Goal: Task Accomplishment & Management: Manage account settings

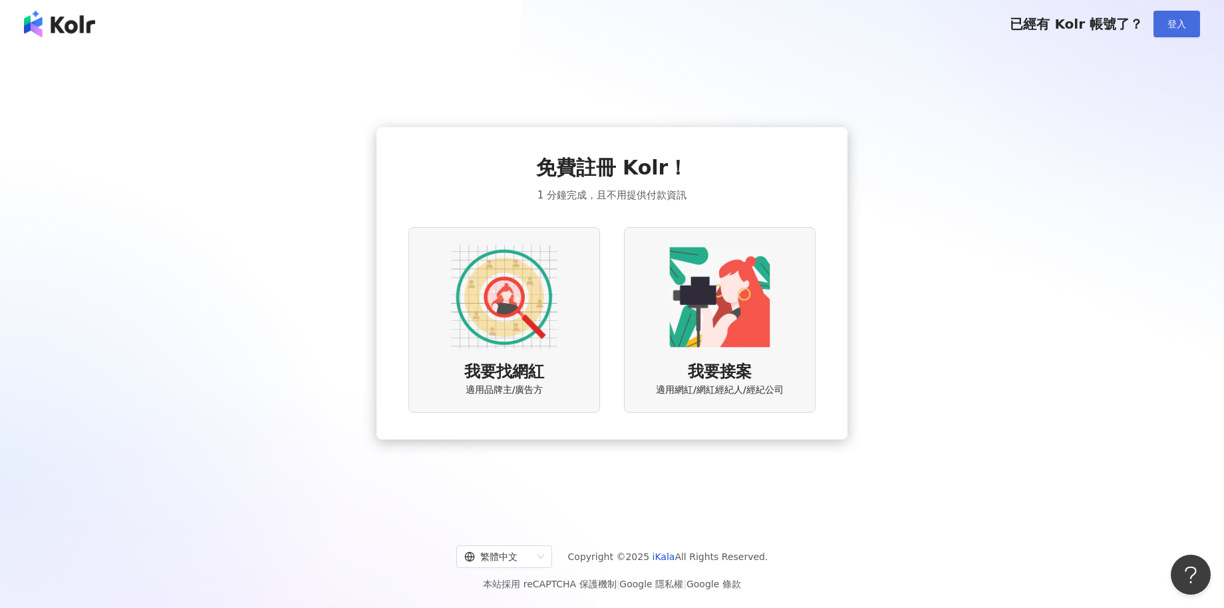
click at [1175, 20] on span "登入" at bounding box center [1177, 24] width 19 height 11
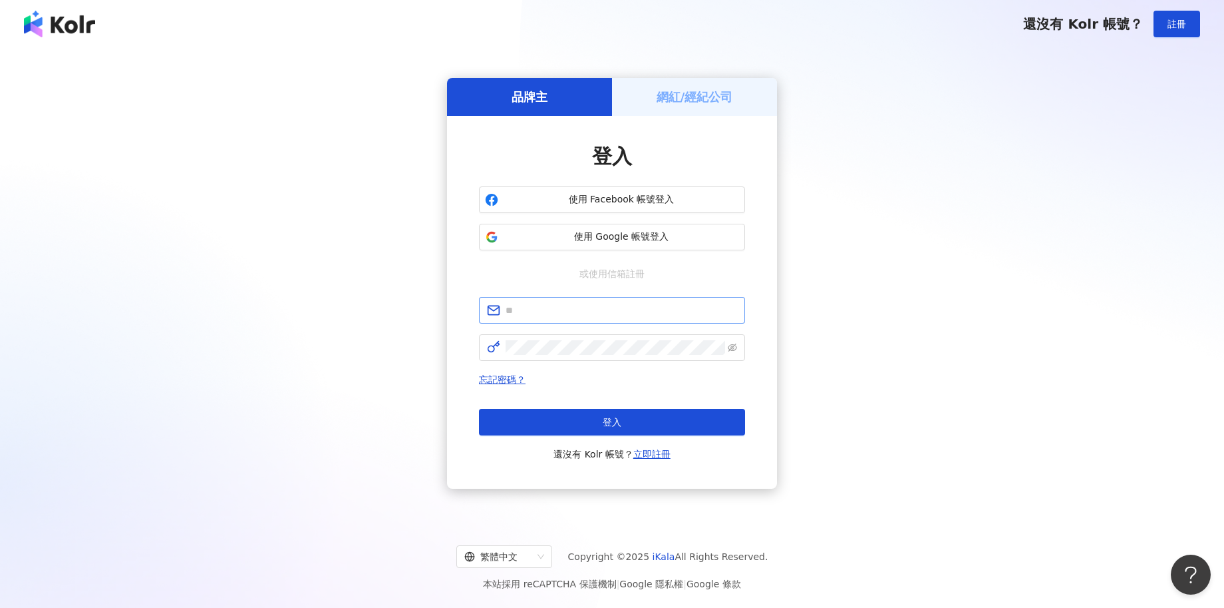
click at [597, 318] on span at bounding box center [612, 310] width 266 height 27
click at [596, 317] on input "text" at bounding box center [622, 310] width 232 height 15
click at [633, 363] on div "請填寫信箱 忘記密碼？ 登入 還沒有 Kolr 帳號？ 立即註冊" at bounding box center [612, 379] width 266 height 165
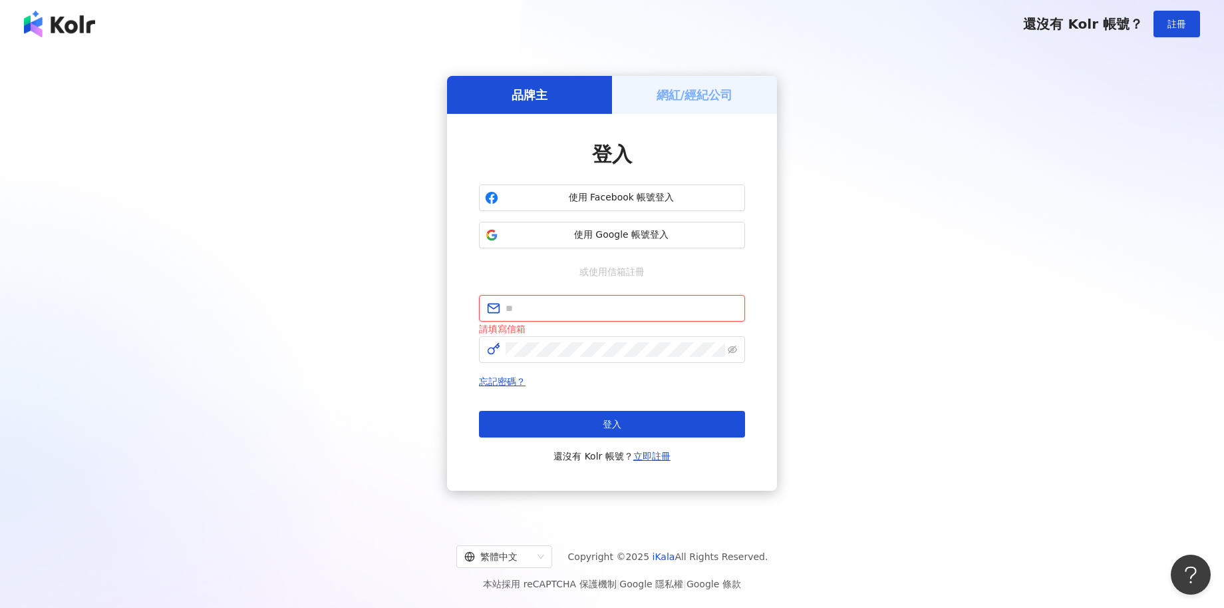
click at [622, 307] on input "text" at bounding box center [622, 308] width 232 height 15
type input "**********"
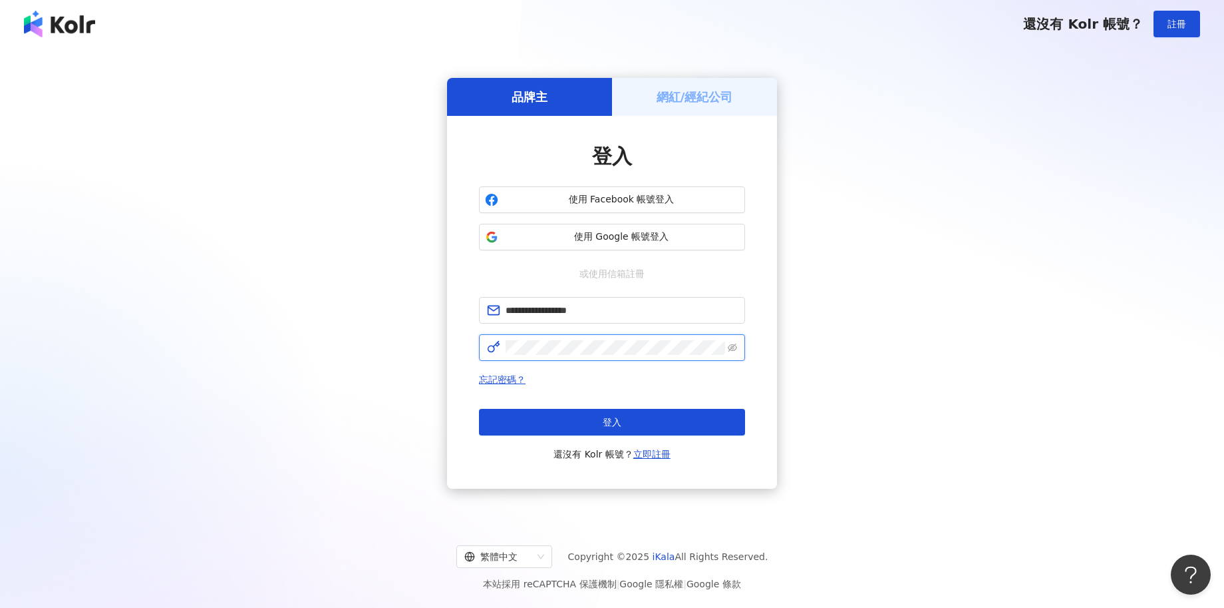
click button "登入" at bounding box center [612, 422] width 266 height 27
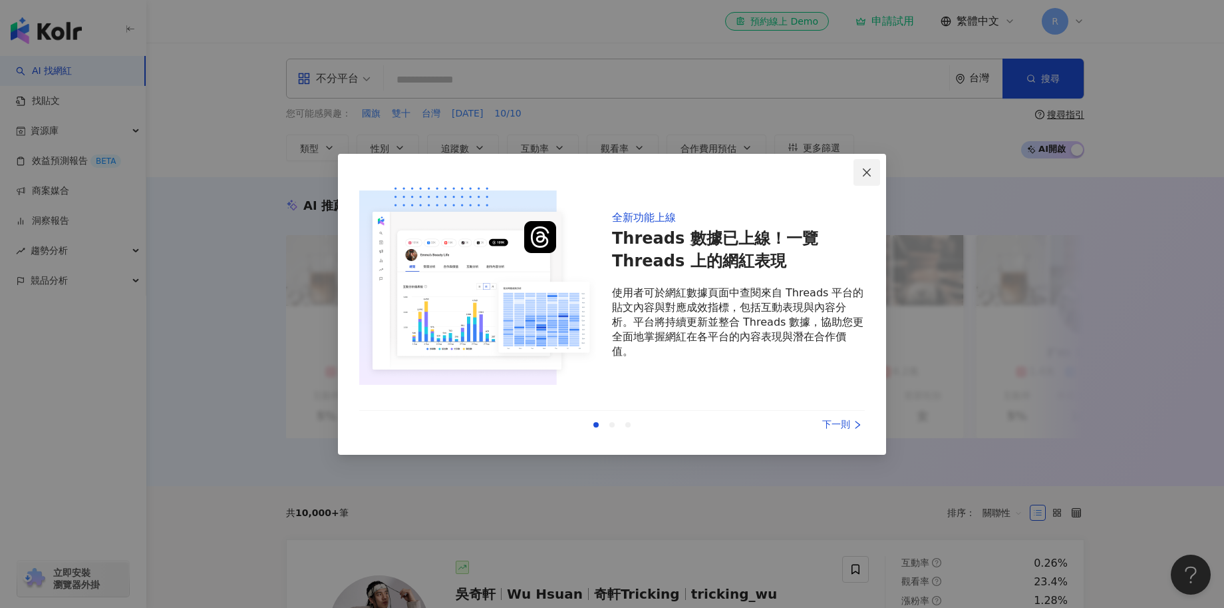
click at [862, 167] on icon "close" at bounding box center [867, 172] width 11 height 11
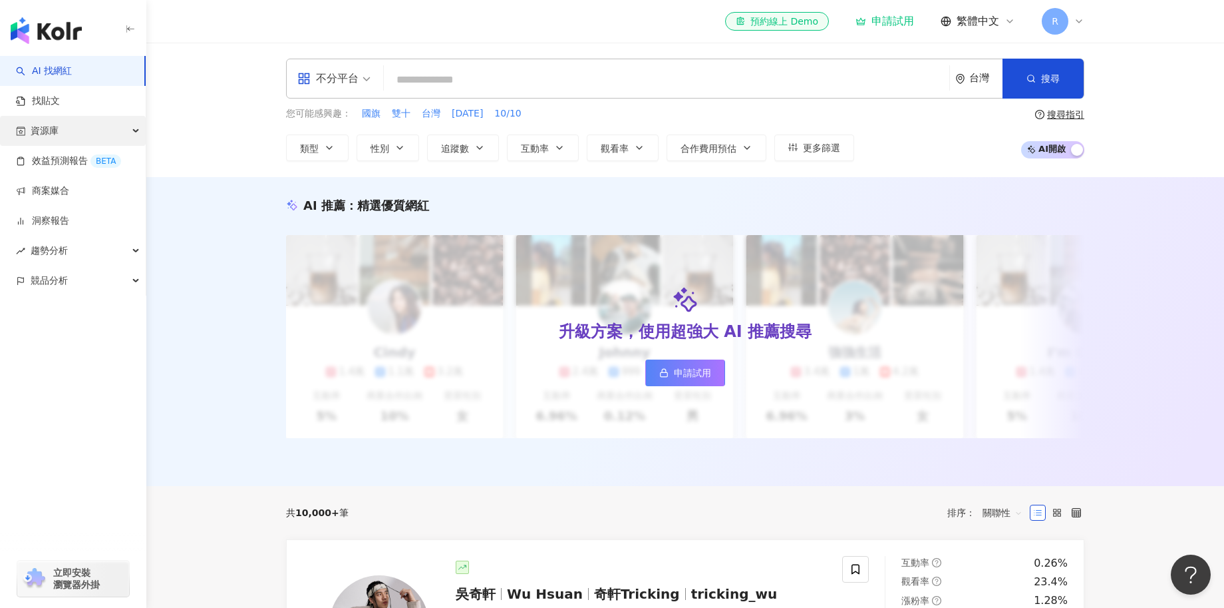
click at [75, 120] on div "資源庫" at bounding box center [73, 131] width 146 height 30
click at [69, 163] on link "網紅管理" at bounding box center [50, 160] width 37 height 13
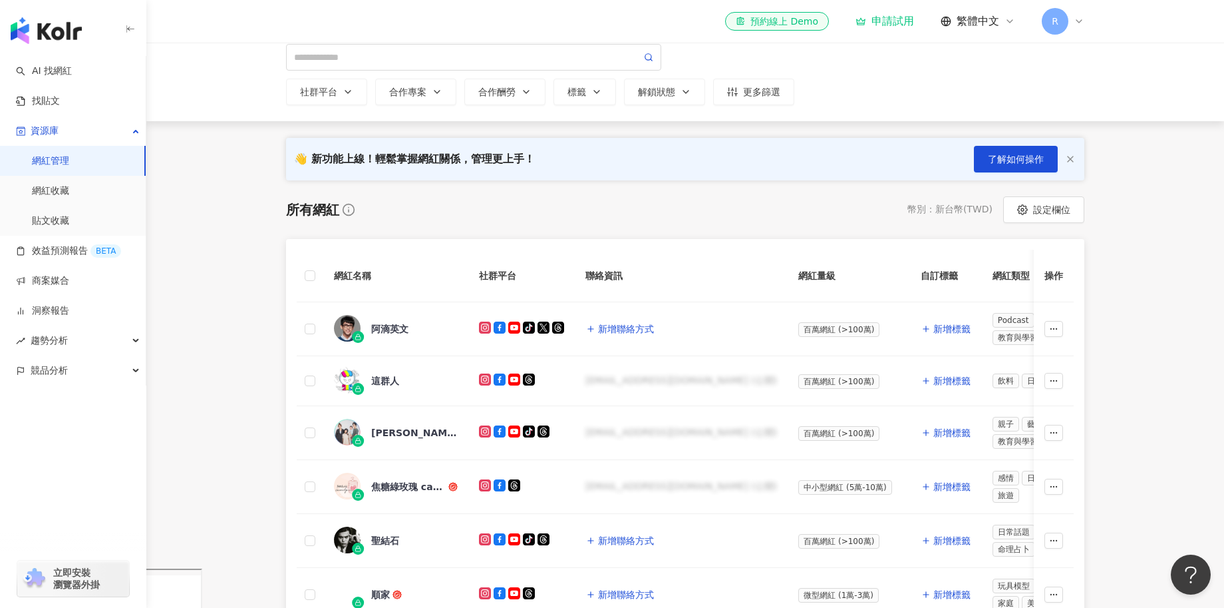
scroll to position [96, 0]
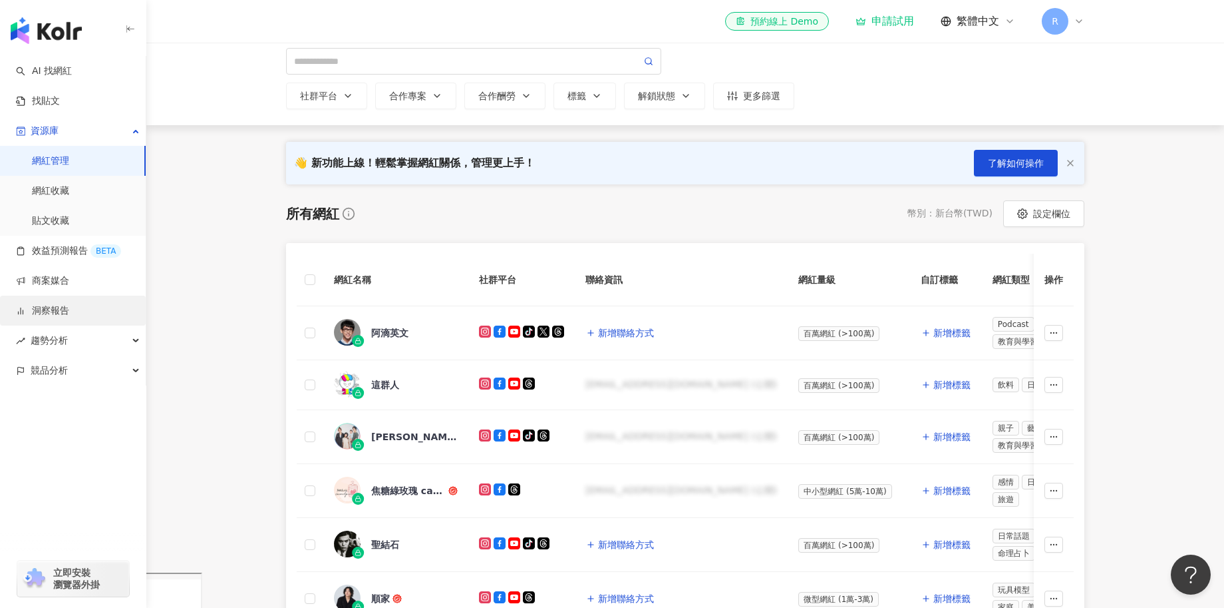
click at [69, 317] on link "洞察報告" at bounding box center [42, 310] width 53 height 13
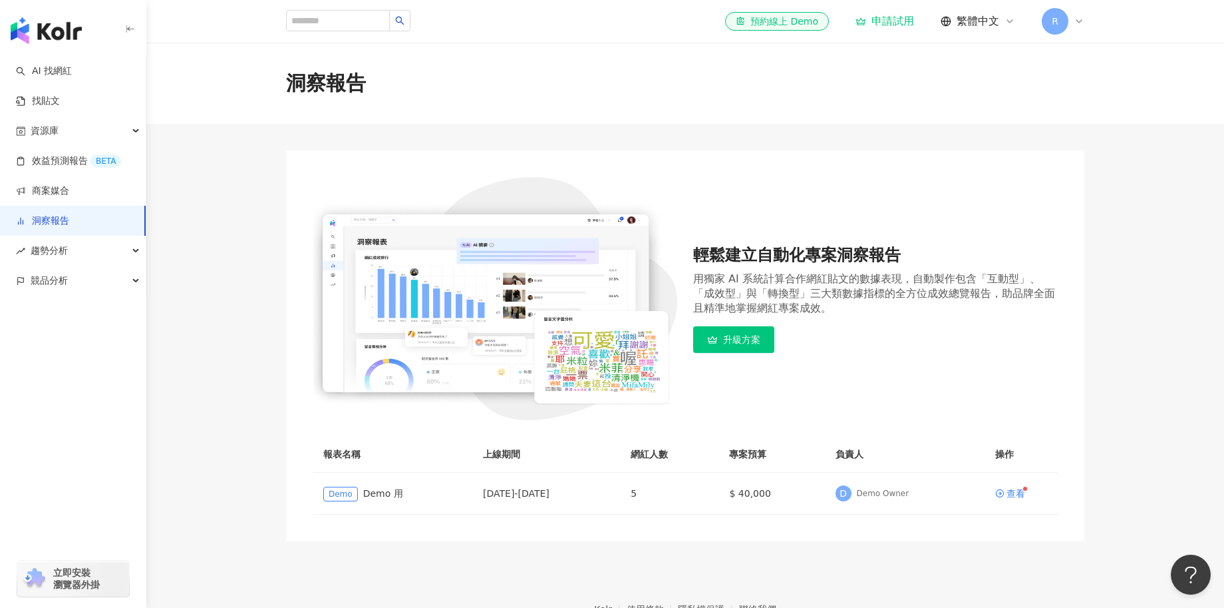
click at [58, 30] on img "button" at bounding box center [46, 30] width 71 height 27
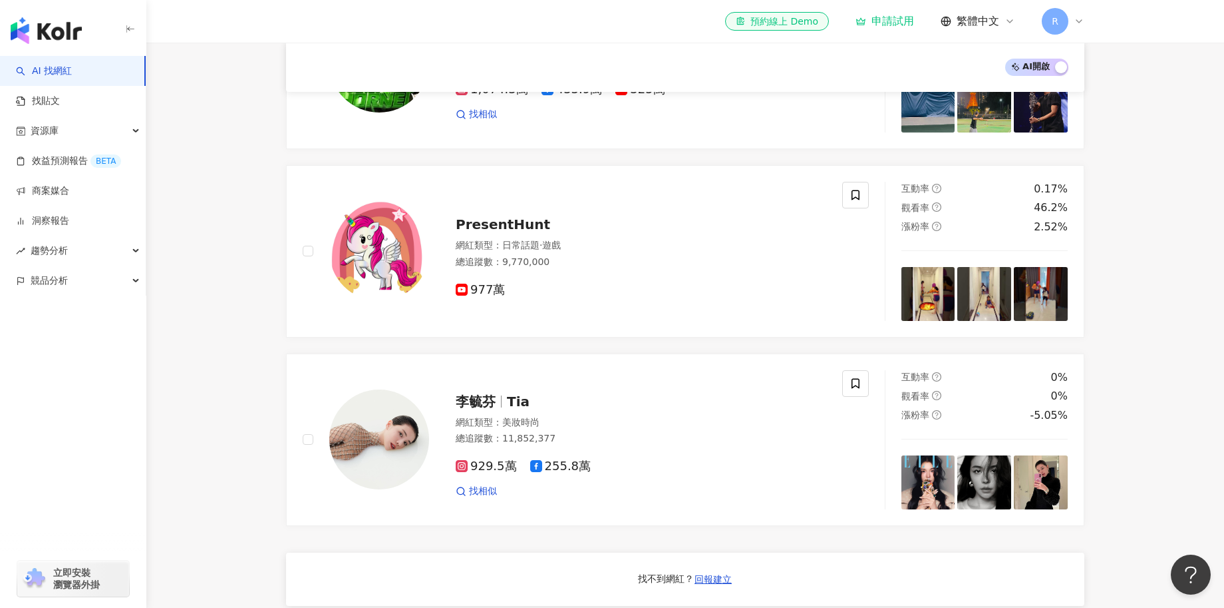
scroll to position [751, 0]
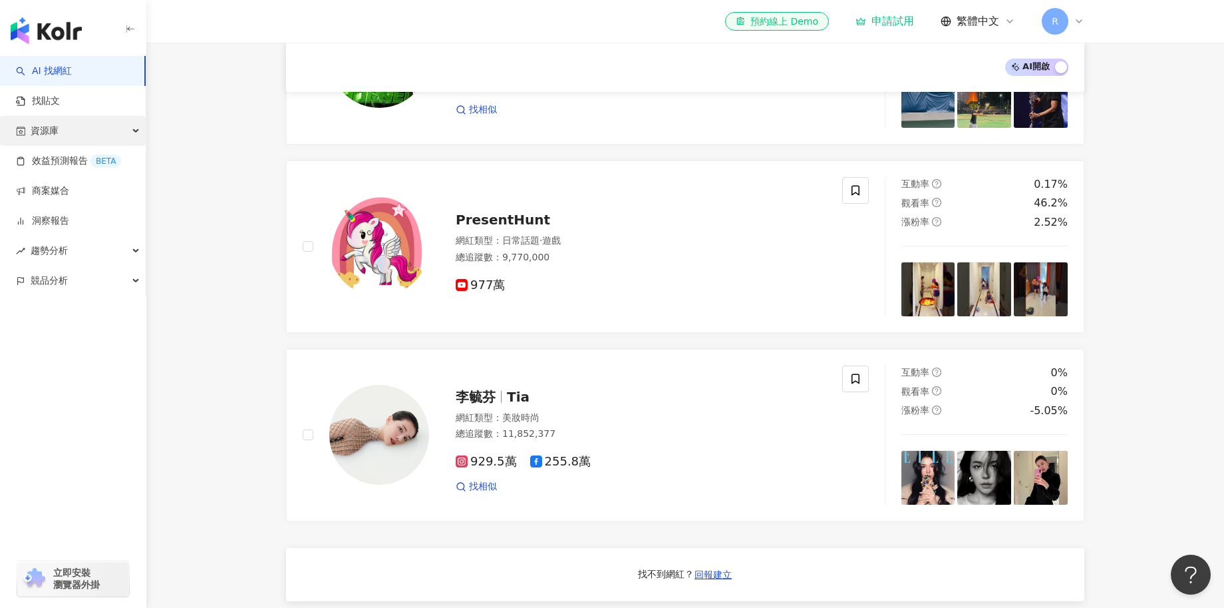
click at [85, 124] on div "資源庫" at bounding box center [73, 131] width 146 height 30
click at [69, 166] on link "網紅管理" at bounding box center [50, 160] width 37 height 13
